Goal: Check status: Check status

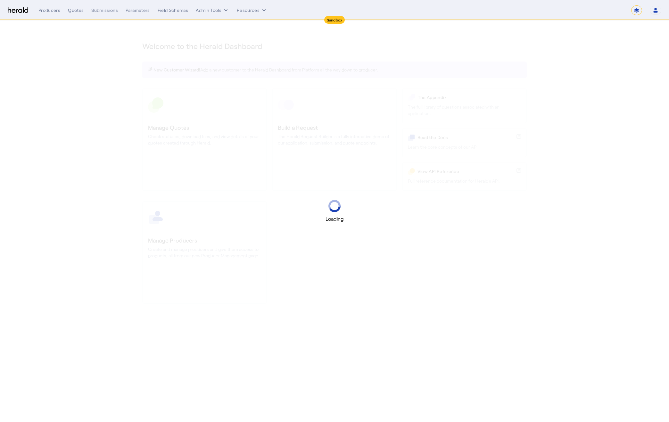
select select "*******"
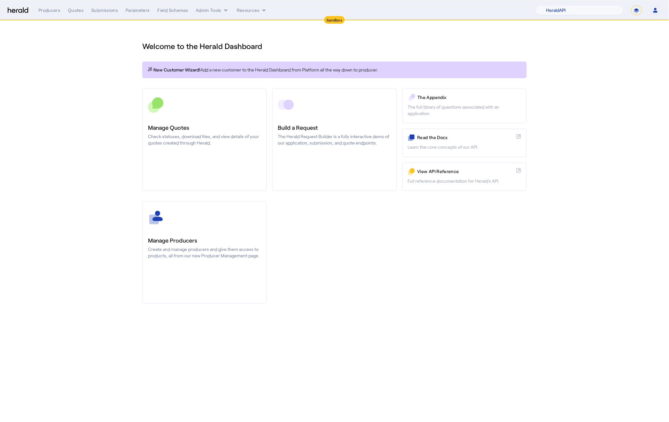
drag, startPoint x: 644, startPoint y: 12, endPoint x: 640, endPoint y: 12, distance: 4.2
click at [644, 12] on div "1Fort Acrisure Acturis Affinity Advisors Affinity Risk Agentero AmWins Anzen Ao…" at bounding box center [599, 10] width 126 height 10
click at [639, 11] on select "**********" at bounding box center [637, 10] width 11 height 10
click at [590, 9] on select "1Fort Acrisure Acturis Affinity Advisors Affinity Risk Agentero AmWins Anzen Ao…" at bounding box center [580, 10] width 88 height 10
select select "pfm_het1_herald_envoy"
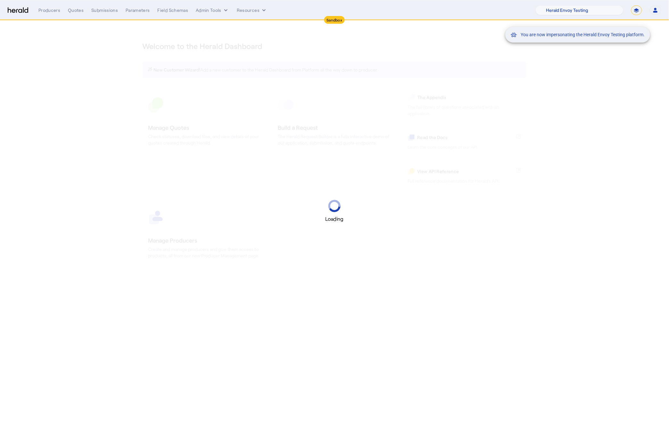
click at [280, 131] on div "You are now impersonating the Herald Envoy Testing platform." at bounding box center [334, 211] width 669 height 422
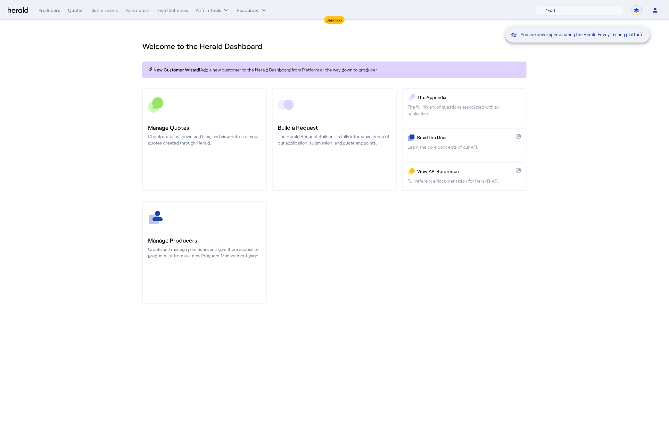
click at [306, 124] on div "You are now impersonating the Herald Envoy Testing platform." at bounding box center [334, 211] width 669 height 422
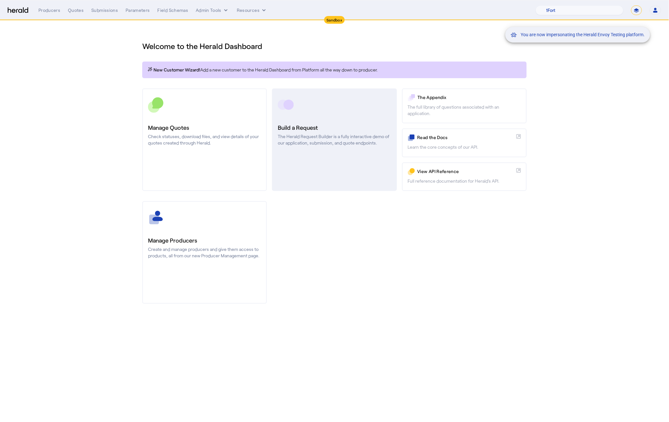
drag, startPoint x: 299, startPoint y: 156, endPoint x: 299, endPoint y: 148, distance: 7.4
click at [300, 125] on h3 "Build a Request" at bounding box center [334, 127] width 113 height 9
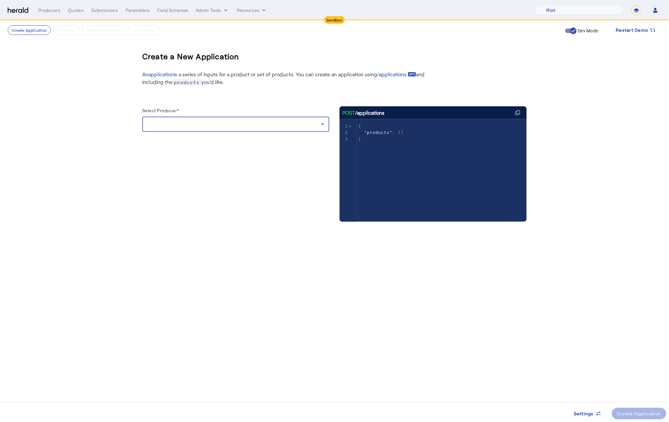
click at [170, 122] on div at bounding box center [234, 125] width 174 height 8
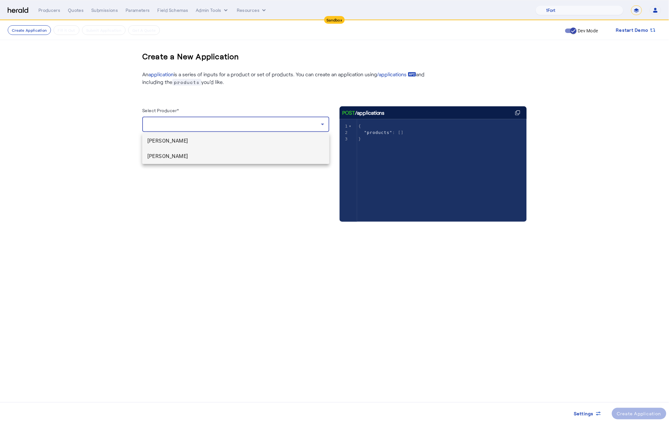
click at [169, 160] on span "[PERSON_NAME]" at bounding box center [235, 157] width 177 height 8
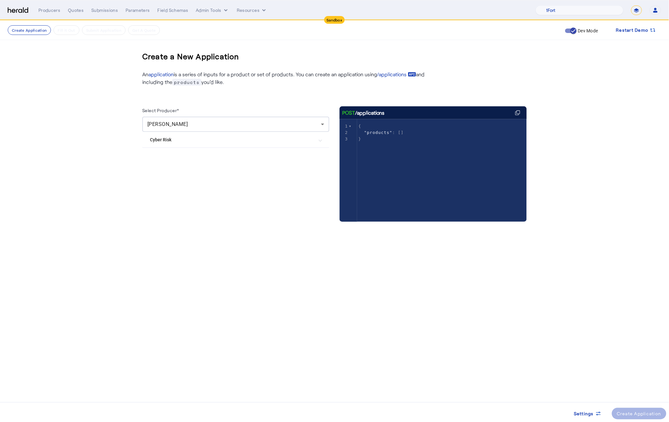
click at [199, 142] on Risk "Cyber Risk" at bounding box center [232, 140] width 164 height 7
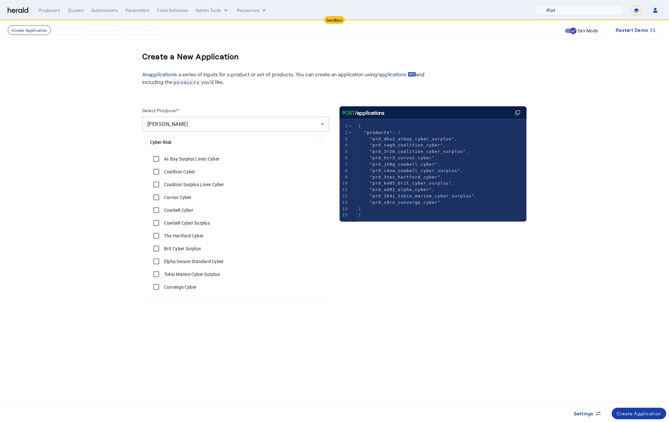
click at [637, 414] on div "Create Application" at bounding box center [640, 414] width 45 height 7
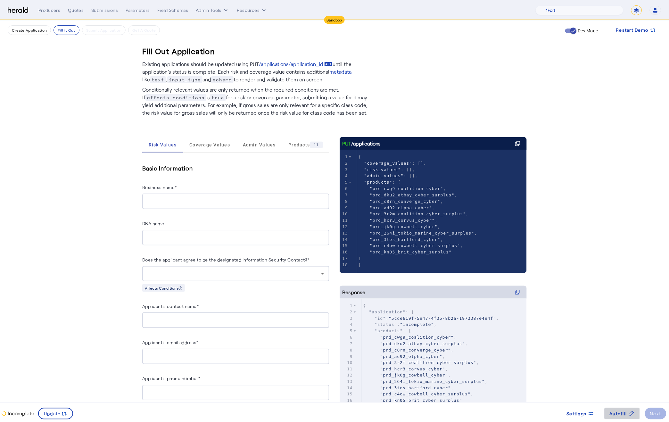
click at [623, 415] on span "Autofill" at bounding box center [618, 414] width 17 height 7
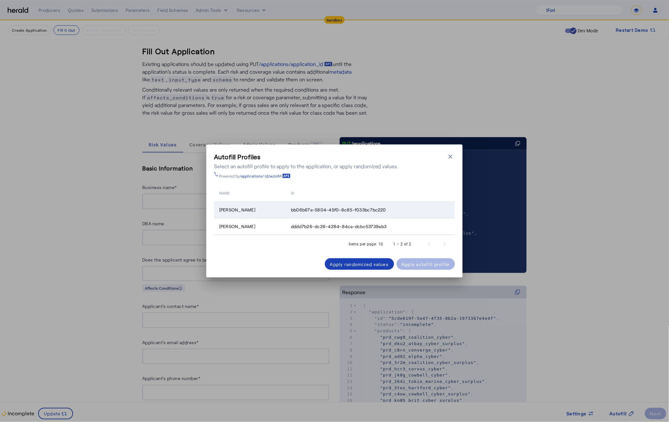
click at [283, 212] on div "[PERSON_NAME]" at bounding box center [251, 210] width 64 height 6
click at [414, 264] on div "Apply autofill profile" at bounding box center [426, 264] width 48 height 7
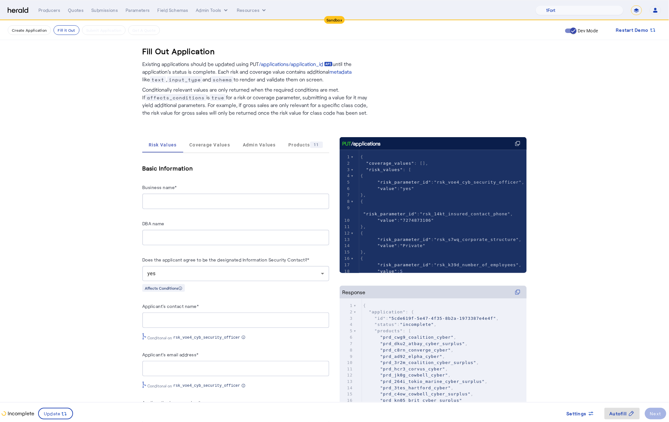
click at [150, 200] on input "Business name*" at bounding box center [235, 202] width 177 height 8
type input "********"
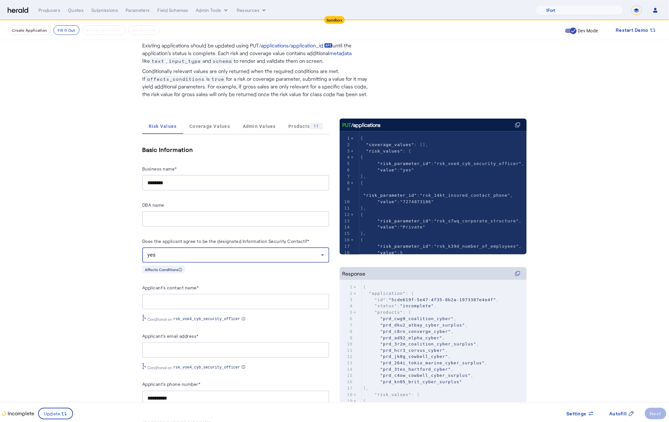
scroll to position [20, 0]
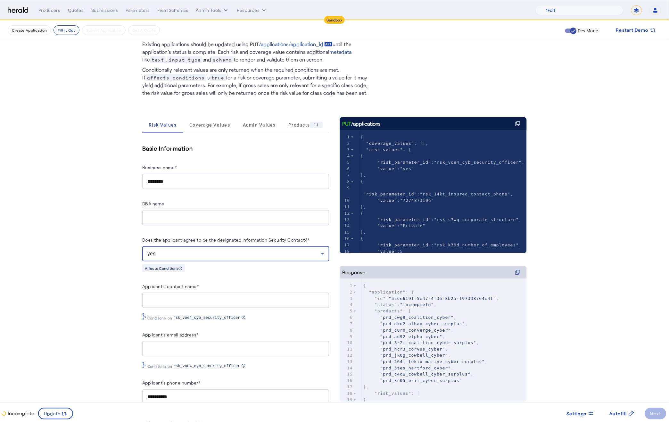
click at [184, 297] on input "Applicant's contact name*" at bounding box center [235, 301] width 177 height 8
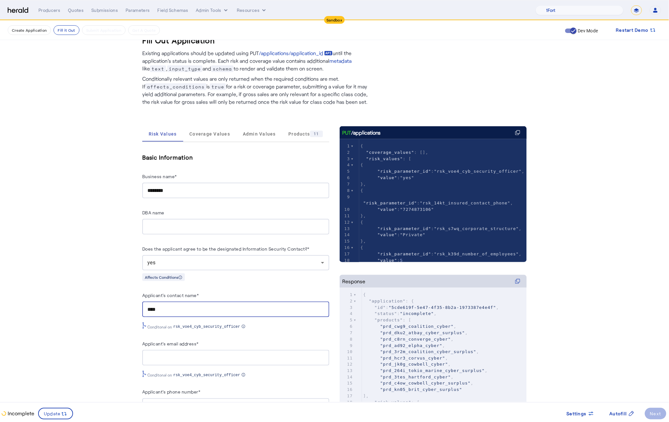
type input "****"
click at [172, 354] on input "Applicant's email address*" at bounding box center [235, 358] width 177 height 8
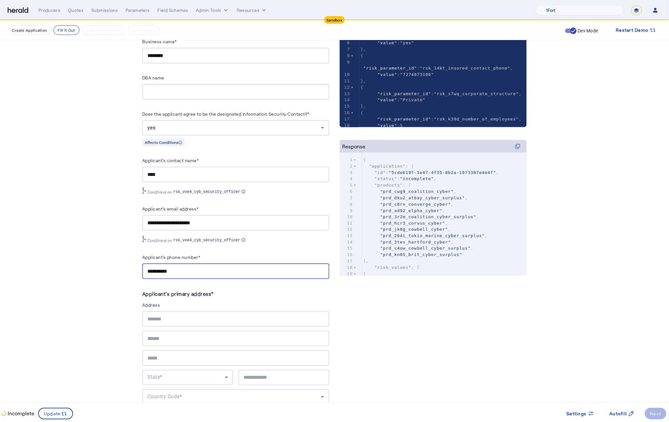
scroll to position [148, 0]
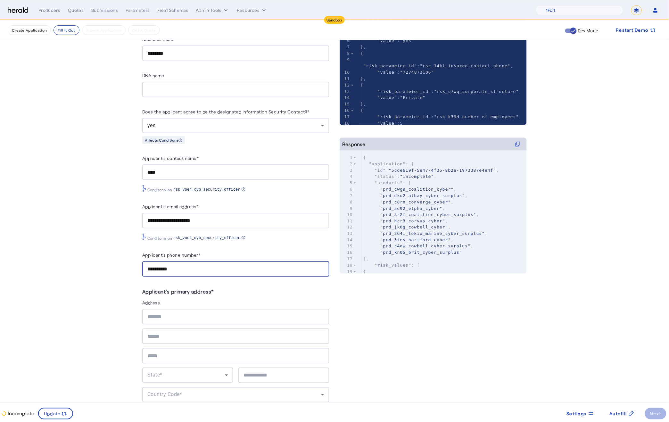
click at [276, 287] on herald-label "Applicant's primary address*" at bounding box center [235, 293] width 187 height 12
click at [162, 315] on input "text" at bounding box center [235, 317] width 177 height 8
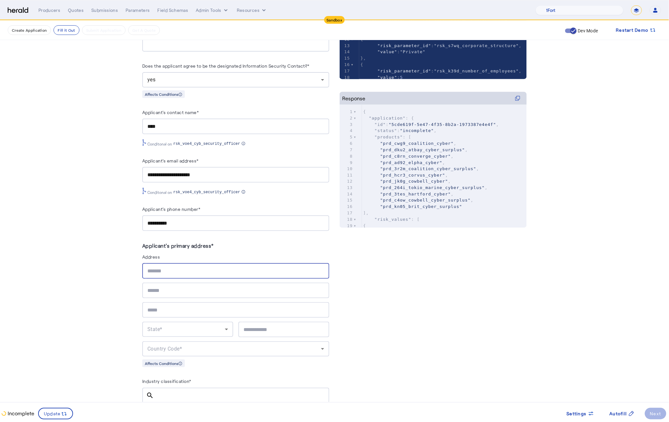
scroll to position [197, 0]
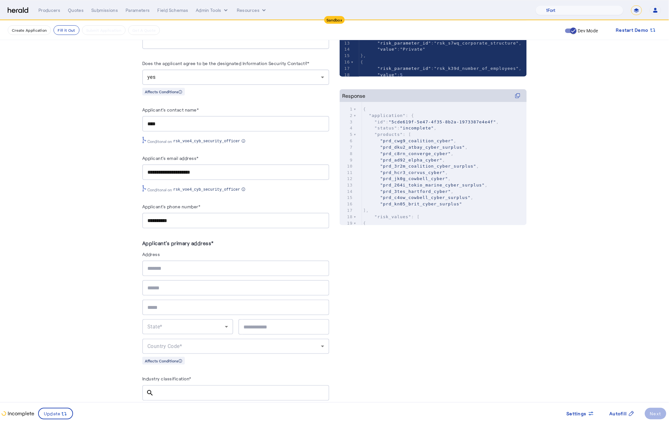
type input "**********"
type input "*****"
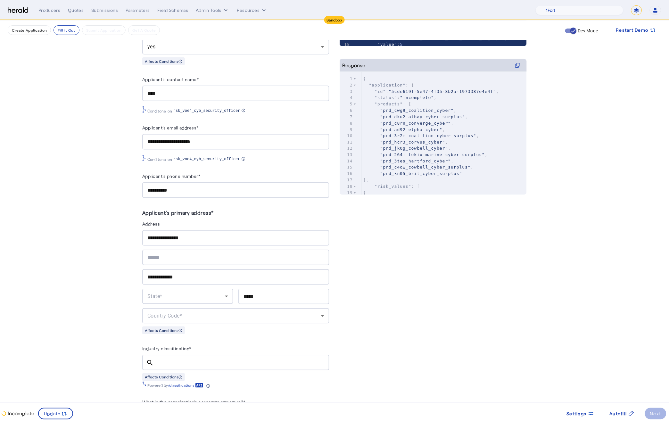
scroll to position [236, 0]
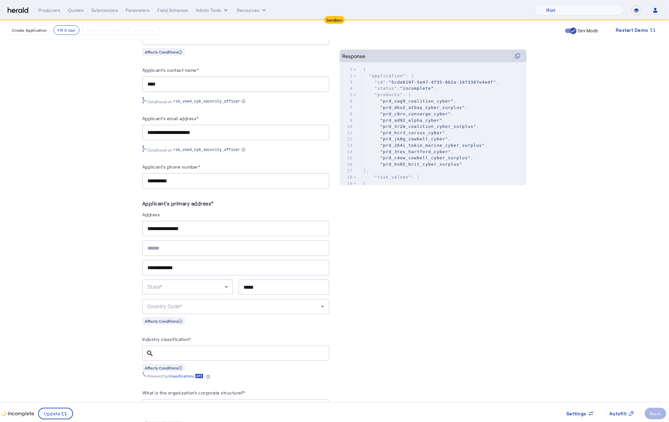
click at [178, 280] on div "State*" at bounding box center [187, 287] width 81 height 15
click at [164, 338] on span "CT" at bounding box center [187, 340] width 81 height 8
click at [241, 299] on div "Country Code*" at bounding box center [235, 306] width 177 height 15
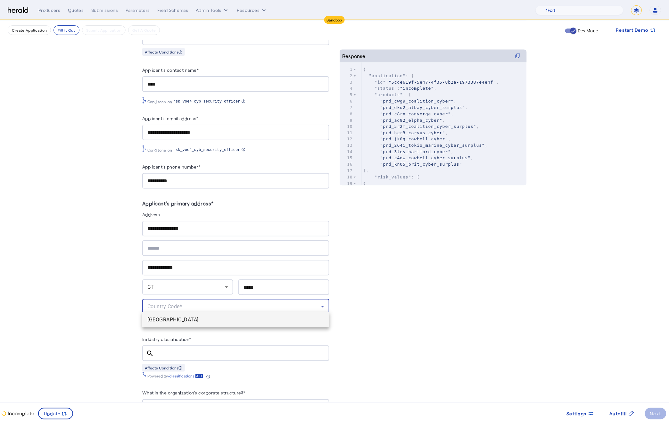
click at [233, 322] on span "[GEOGRAPHIC_DATA]" at bounding box center [235, 320] width 177 height 8
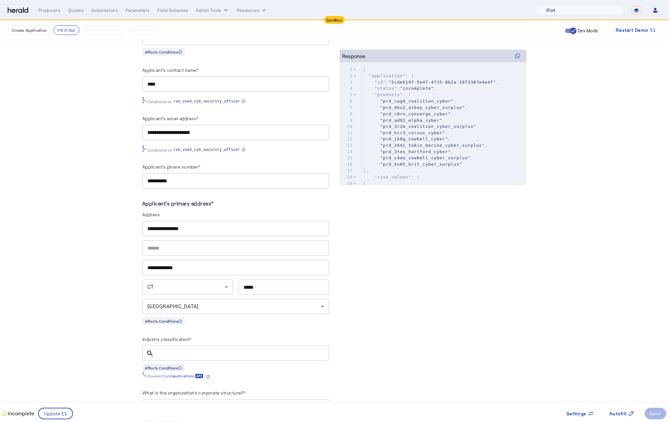
click at [187, 354] on div at bounding box center [241, 354] width 165 height 16
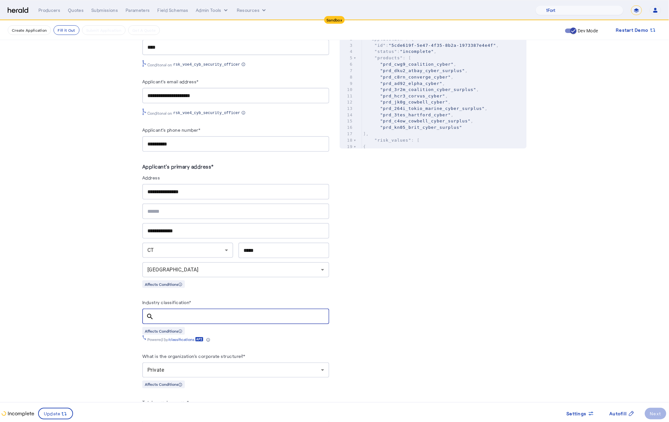
scroll to position [287, 0]
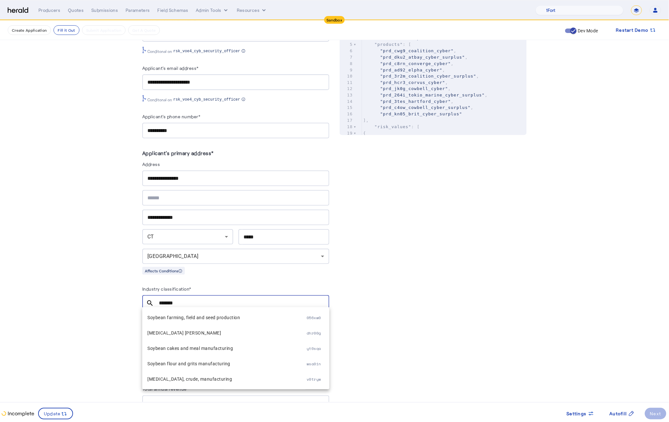
type input "*******"
click at [215, 321] on span "Soybean farming, field and seed production" at bounding box center [226, 318] width 159 height 8
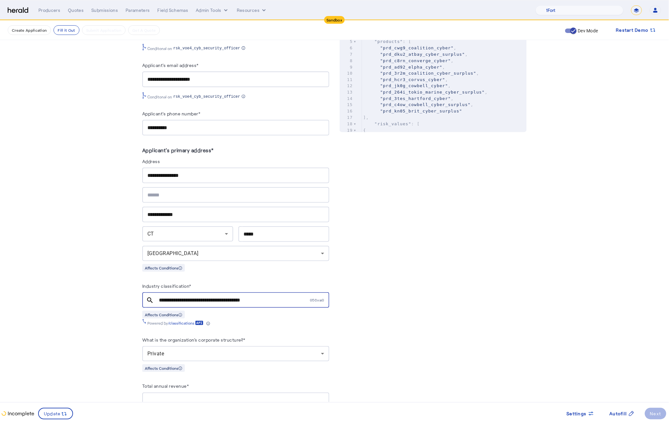
click at [306, 321] on div "Powered by /classifications" at bounding box center [235, 322] width 187 height 7
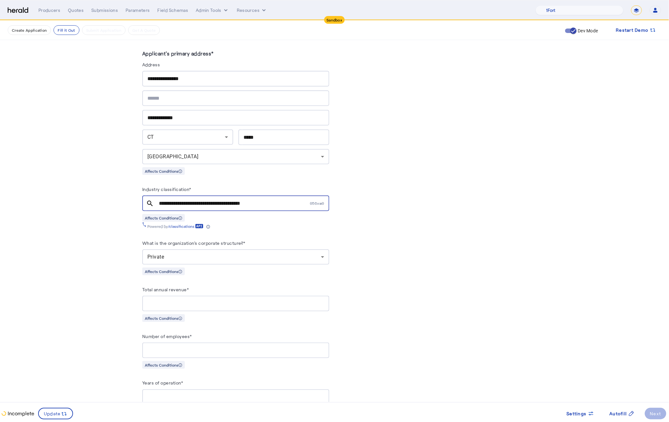
scroll to position [403, 0]
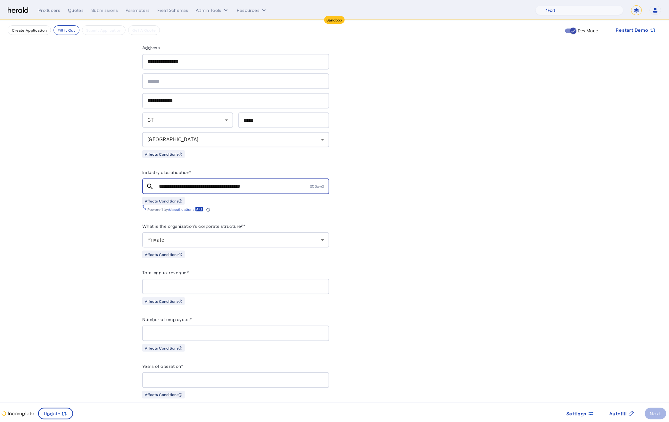
click at [235, 283] on input "Total annual revenue*" at bounding box center [235, 287] width 177 height 8
type input "********"
click at [61, 415] on icon at bounding box center [64, 414] width 6 height 6
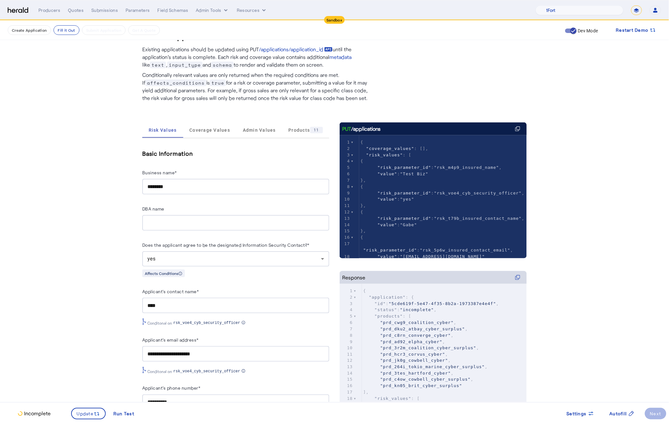
scroll to position [0, 0]
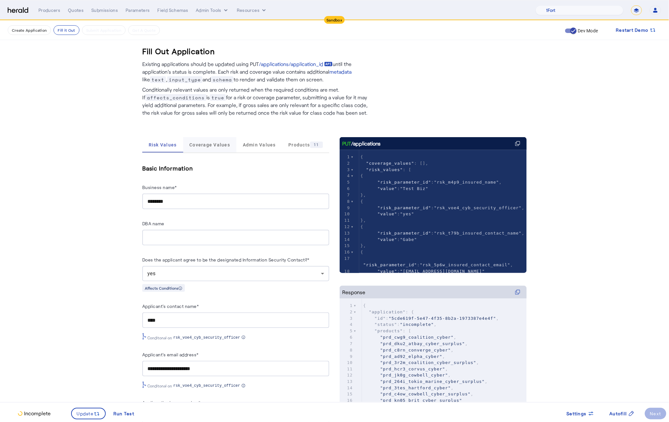
click at [206, 149] on span "Coverage Values" at bounding box center [209, 144] width 41 height 15
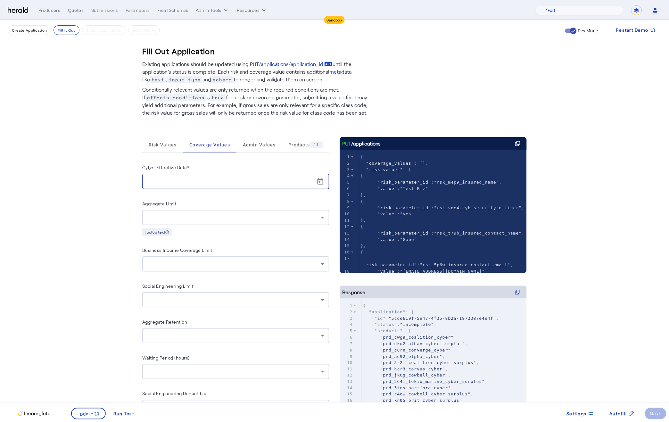
click at [214, 184] on input "Cyber Effective Date*" at bounding box center [237, 182] width 181 height 8
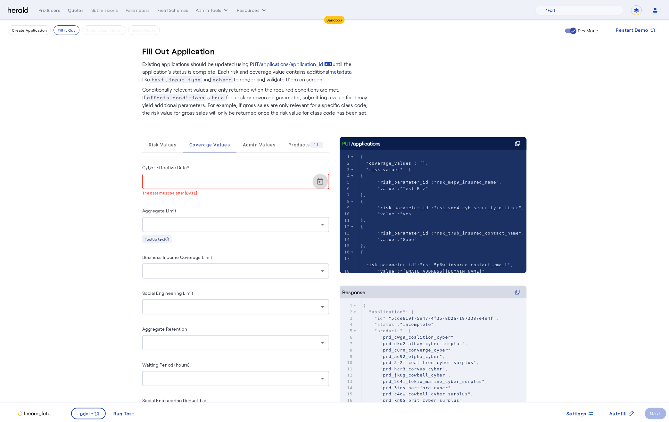
click at [315, 182] on span "Open calendar" at bounding box center [320, 181] width 15 height 15
click at [190, 269] on span "20" at bounding box center [190, 268] width 12 height 12
type input "**********"
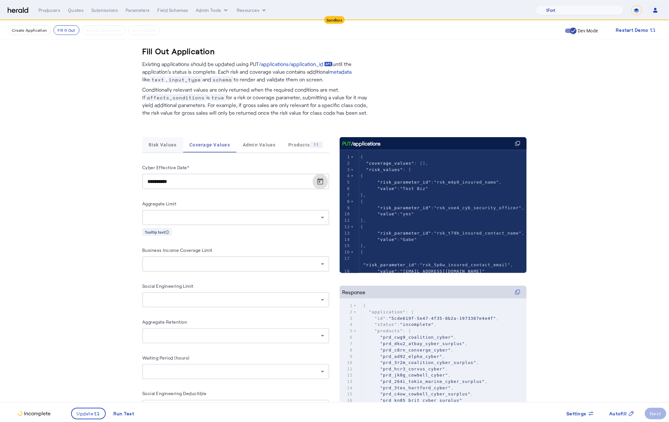
click at [167, 149] on span "Risk Values" at bounding box center [163, 144] width 28 height 15
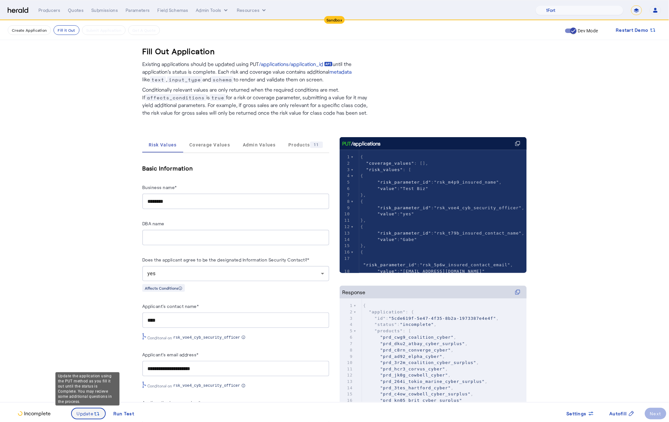
click at [82, 420] on span at bounding box center [89, 413] width 34 height 15
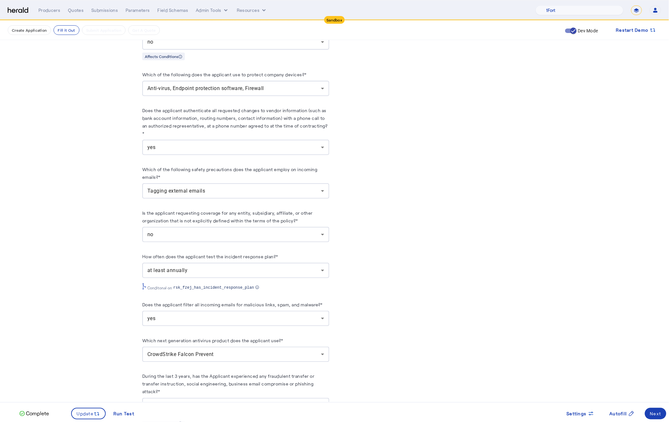
scroll to position [1442, 0]
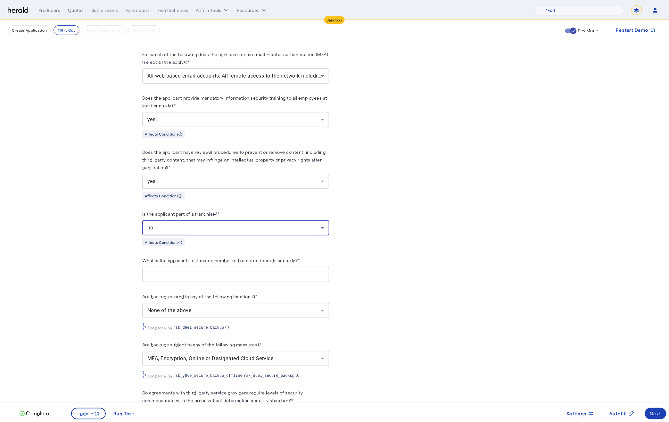
click at [313, 224] on div "no" at bounding box center [234, 228] width 174 height 8
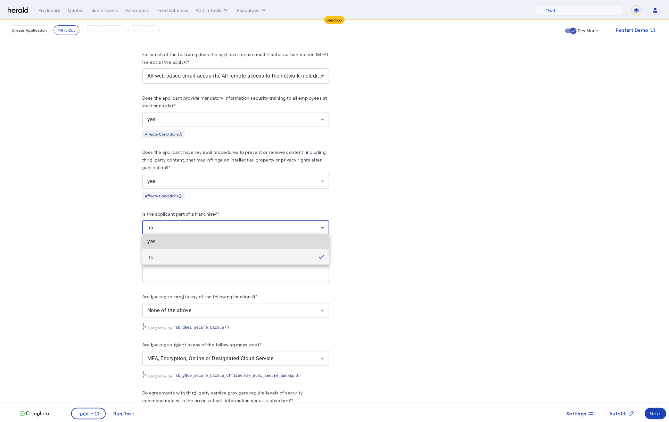
click at [273, 244] on span "yes" at bounding box center [235, 242] width 177 height 8
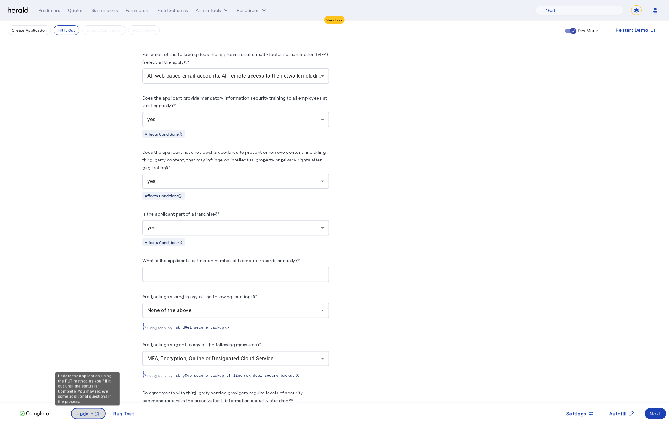
click at [88, 415] on span "Update" at bounding box center [85, 414] width 17 height 7
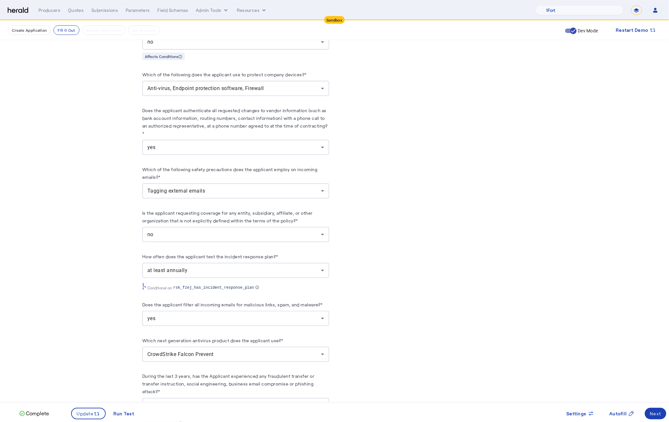
scroll to position [2955, 0]
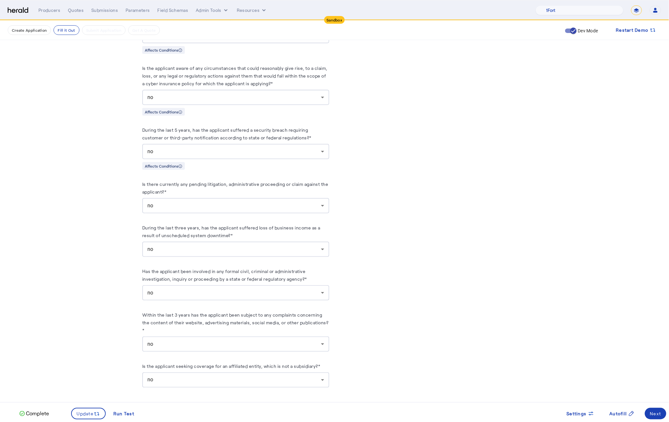
click at [284, 376] on div "no" at bounding box center [234, 380] width 174 height 8
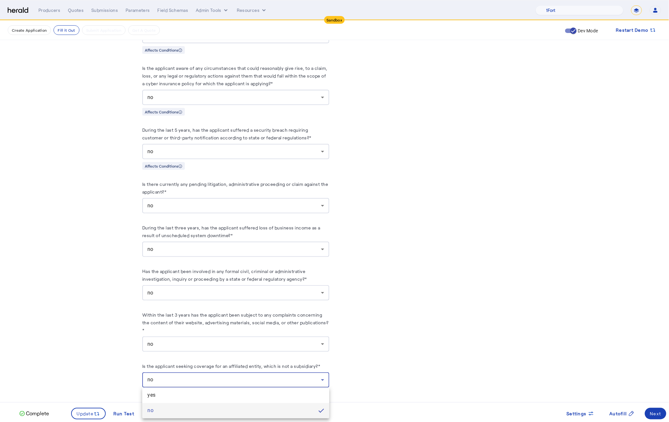
click at [283, 378] on div at bounding box center [334, 211] width 669 height 422
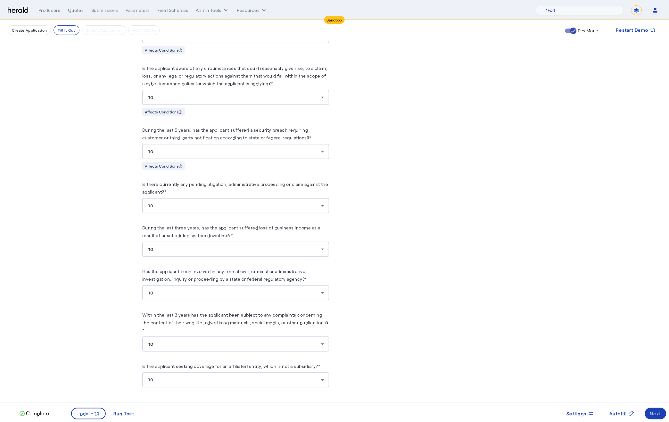
click at [281, 374] on div "no" at bounding box center [235, 380] width 177 height 15
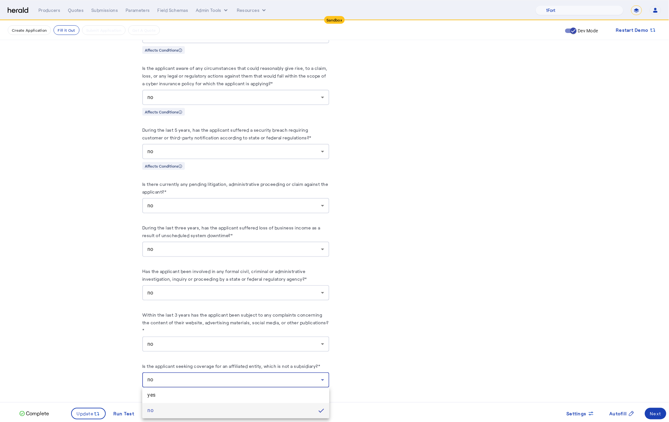
click at [281, 374] on div at bounding box center [334, 211] width 669 height 422
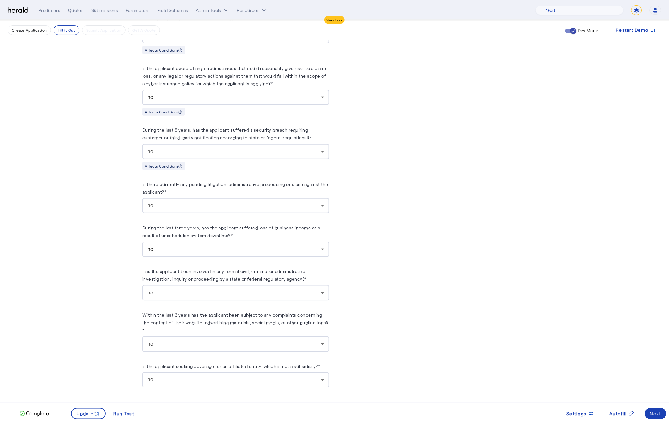
click at [281, 374] on div "no" at bounding box center [235, 380] width 177 height 15
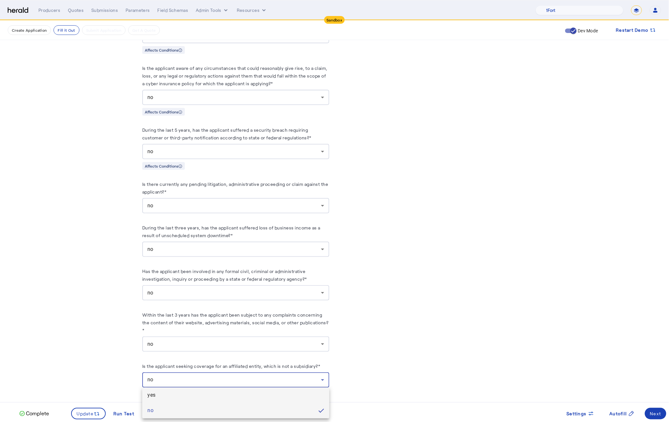
click at [267, 397] on span "yes" at bounding box center [235, 396] width 177 height 8
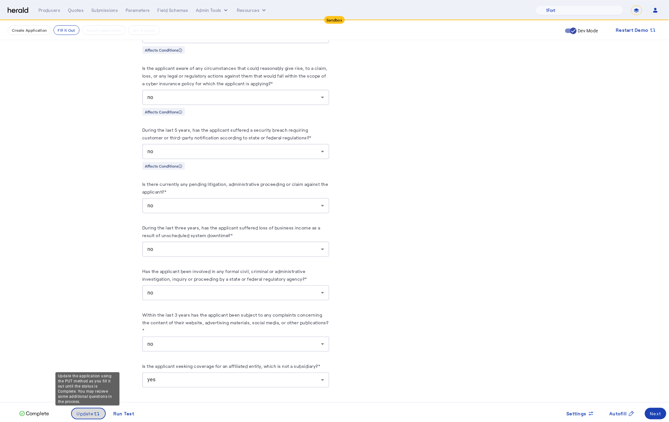
click at [79, 412] on span "Update" at bounding box center [85, 414] width 17 height 7
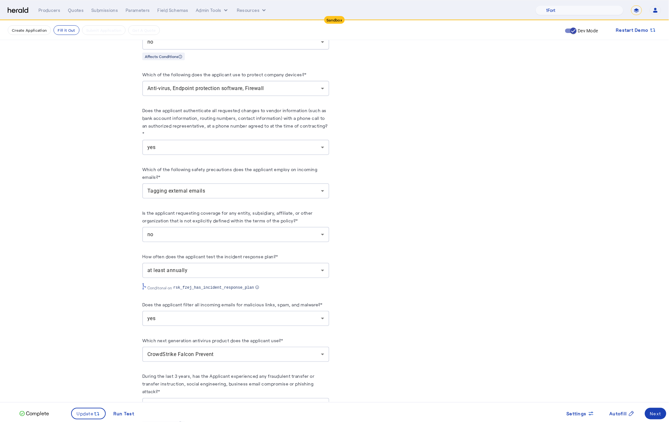
click at [243, 233] on div "no" at bounding box center [234, 235] width 174 height 8
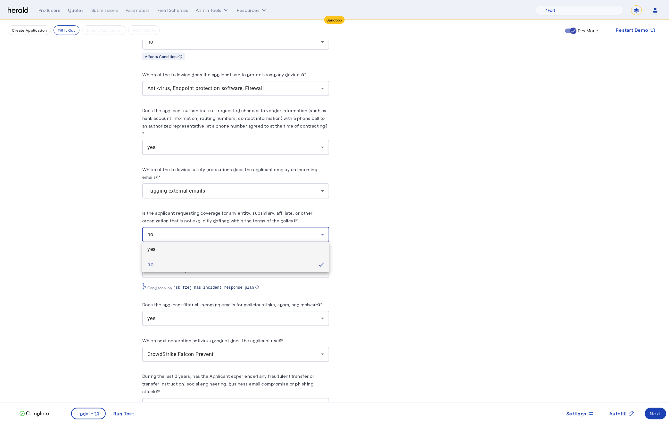
click at [204, 250] on span "yes" at bounding box center [235, 250] width 177 height 8
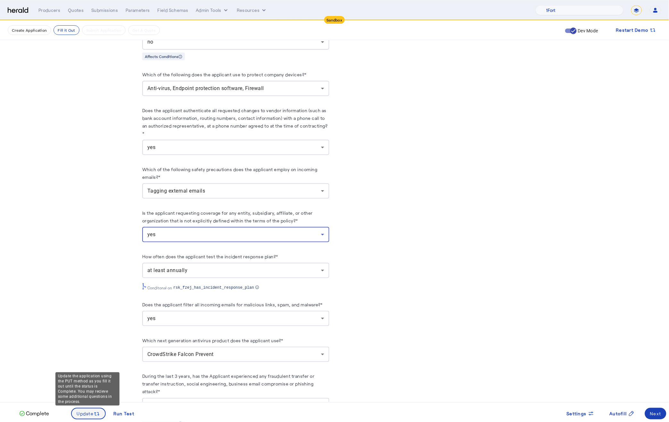
click at [97, 415] on icon at bounding box center [97, 414] width 6 height 6
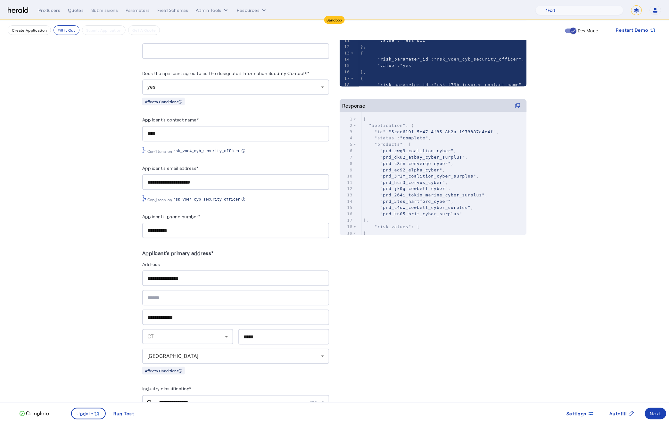
scroll to position [0, 0]
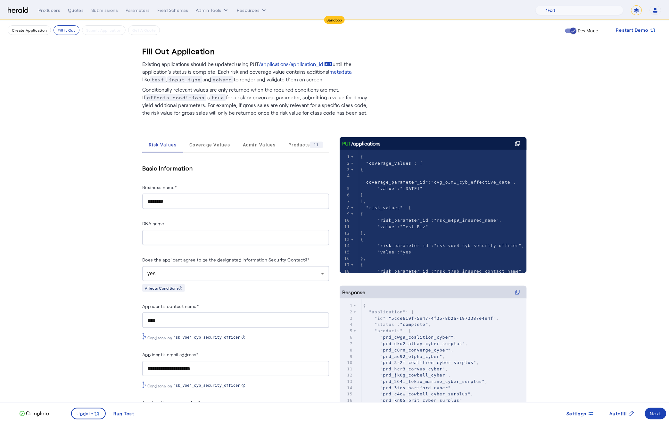
click at [638, 10] on select "**********" at bounding box center [637, 10] width 11 height 10
select select "**********"
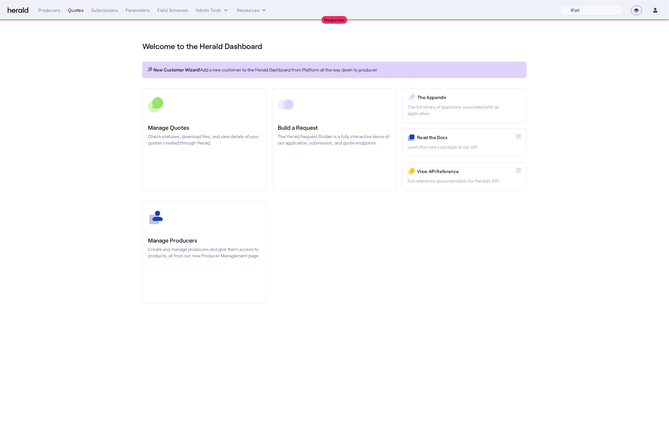
click at [77, 11] on div "Quotes" at bounding box center [76, 10] width 16 height 6
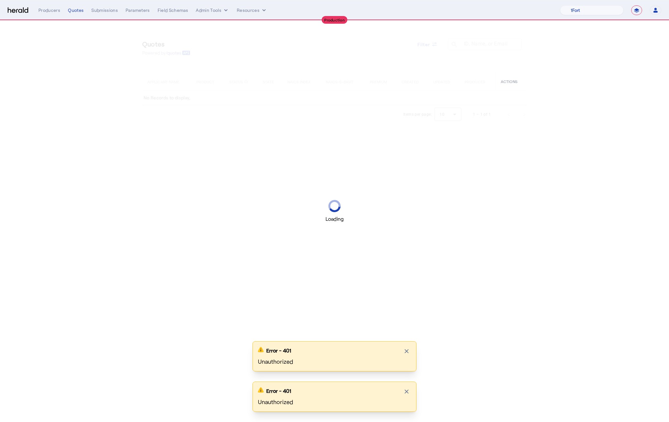
select select "**********"
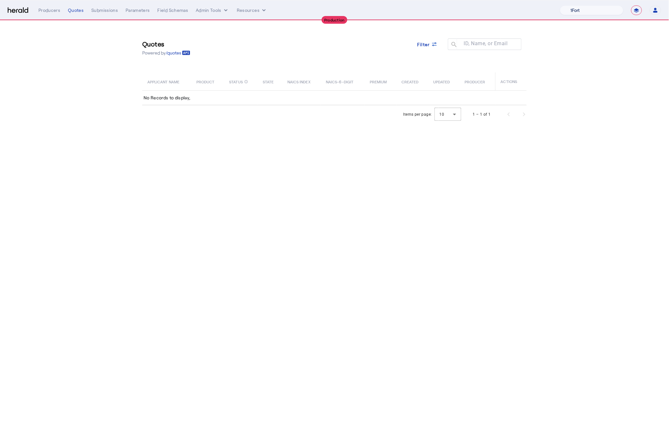
click at [589, 11] on select "1Fort Affinity Risk Billy BindHQ Bunker CRC Campus Coverage Citadel Fifthwall F…" at bounding box center [591, 10] width 63 height 10
select select "pfm_z9k1_growthmill"
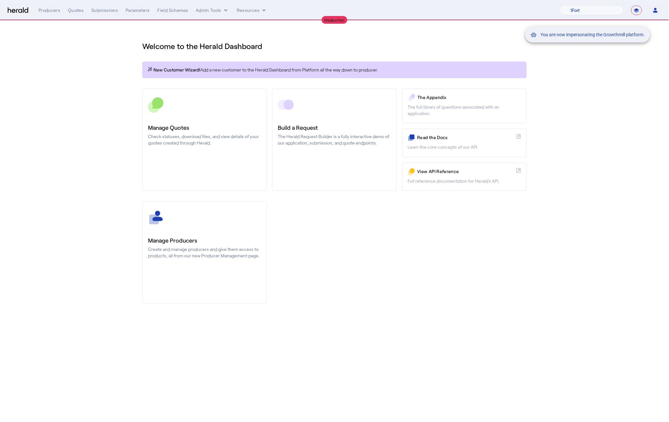
click at [77, 12] on div "You are now impersonating the Growthmill platform." at bounding box center [334, 211] width 669 height 422
click at [74, 12] on div "Quotes" at bounding box center [76, 10] width 16 height 6
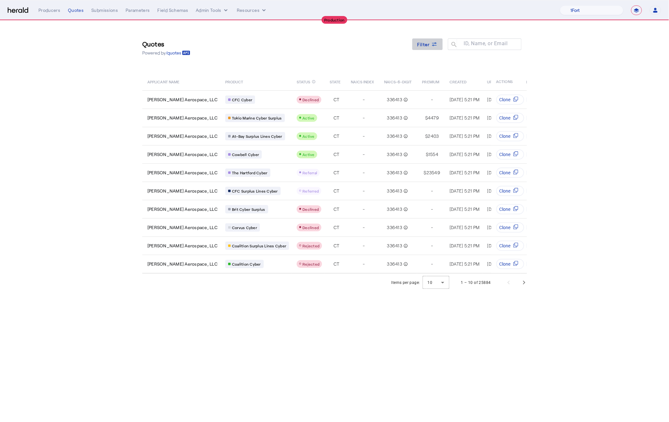
click at [424, 46] on span "Filter" at bounding box center [424, 44] width 13 height 7
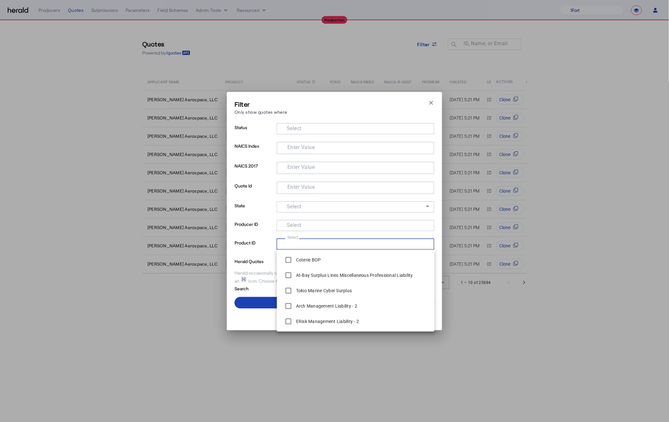
click at [299, 240] on input "Select" at bounding box center [354, 244] width 145 height 8
click at [291, 227] on mat-label "Select" at bounding box center [294, 225] width 15 height 6
click at [291, 227] on input "Select" at bounding box center [354, 225] width 145 height 8
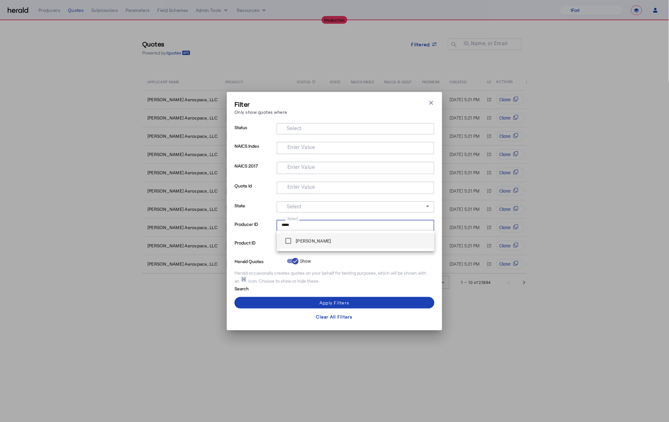
type input "*****"
drag, startPoint x: 297, startPoint y: 240, endPoint x: 284, endPoint y: 306, distance: 67.1
click at [297, 240] on label "Kevin Merchant" at bounding box center [313, 241] width 37 height 6
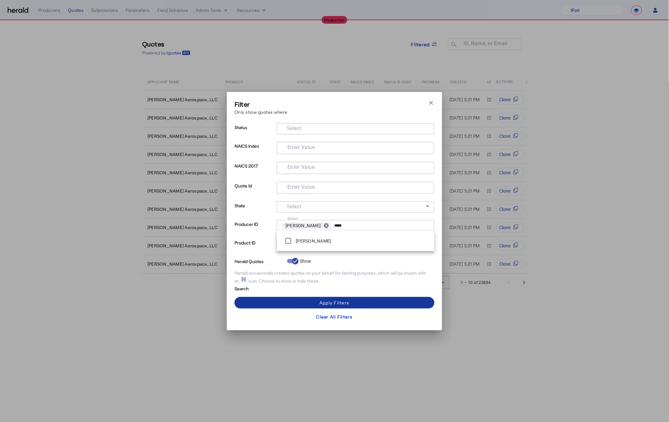
click at [283, 299] on span at bounding box center [335, 302] width 200 height 15
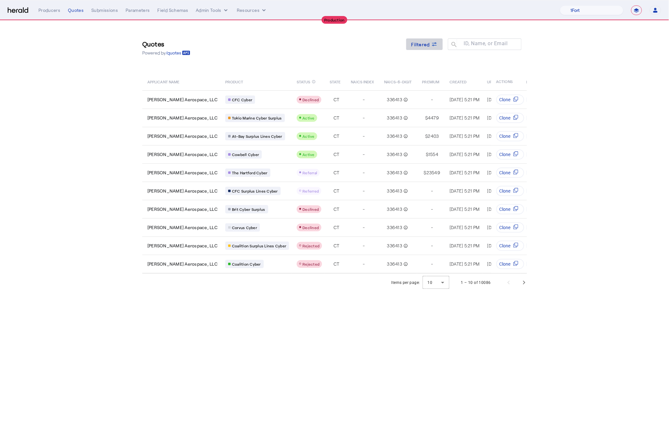
click at [412, 49] on span at bounding box center [425, 44] width 37 height 15
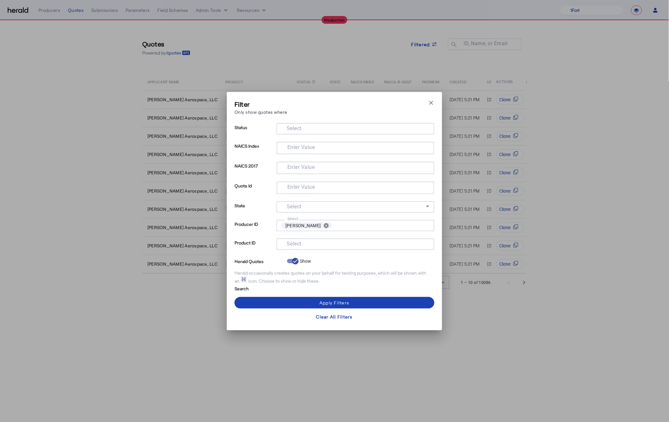
click at [298, 244] on mat-label "Select" at bounding box center [294, 244] width 15 height 6
click at [298, 244] on input "Select" at bounding box center [354, 244] width 145 height 8
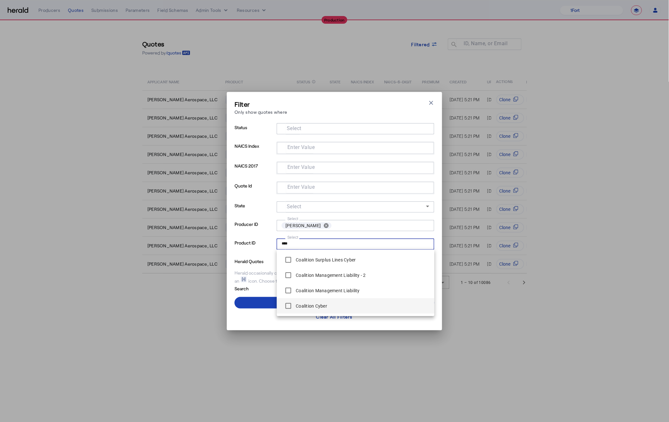
type input "****"
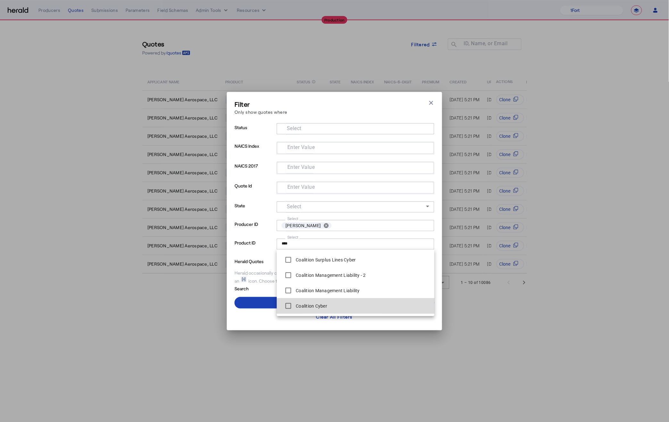
click at [327, 304] on label "Coalition Cyber" at bounding box center [311, 306] width 33 height 6
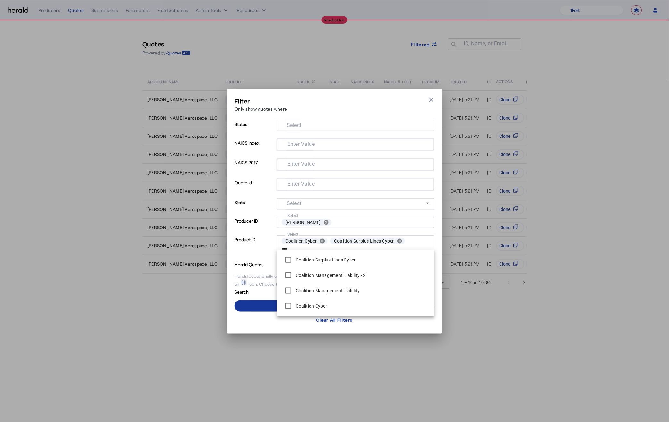
click at [261, 306] on span at bounding box center [335, 306] width 200 height 15
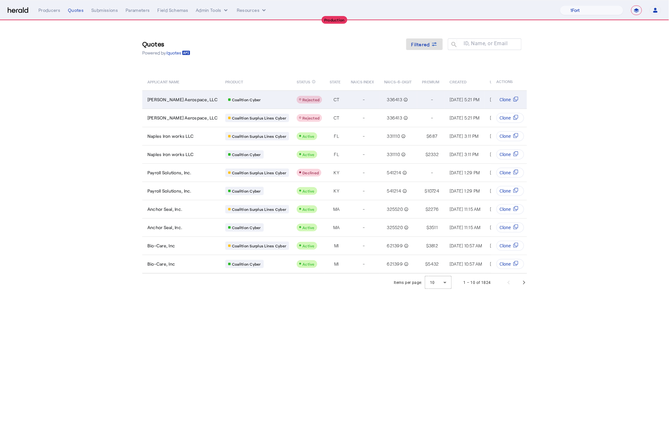
click at [188, 97] on span "Thompson Aerospace, LLC" at bounding box center [182, 100] width 70 height 6
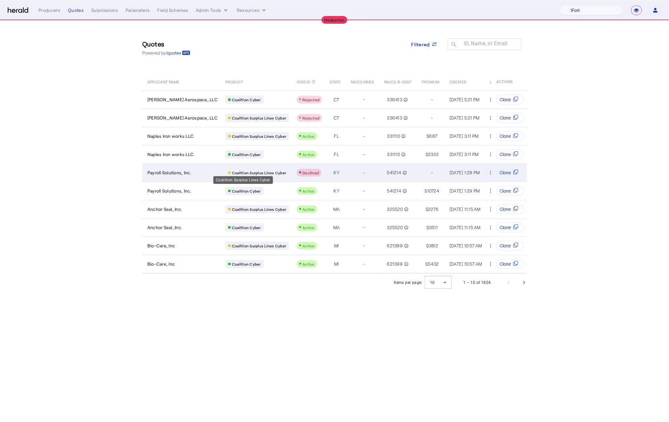
click at [270, 170] on span "Coalition Surplus Lines Cyber" at bounding box center [259, 172] width 54 height 5
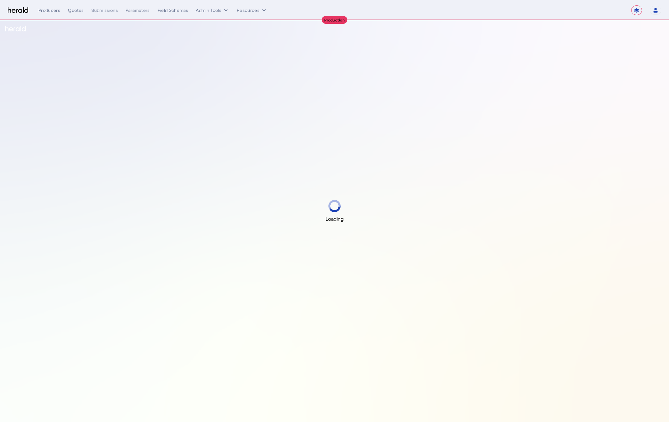
select select "**********"
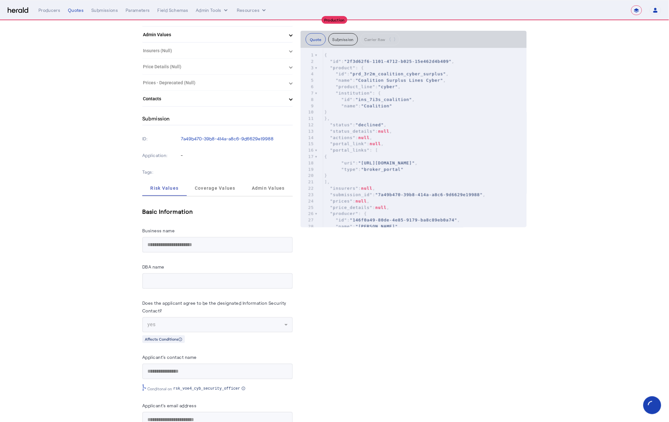
scroll to position [408, 0]
